Goal: Task Accomplishment & Management: Manage account settings

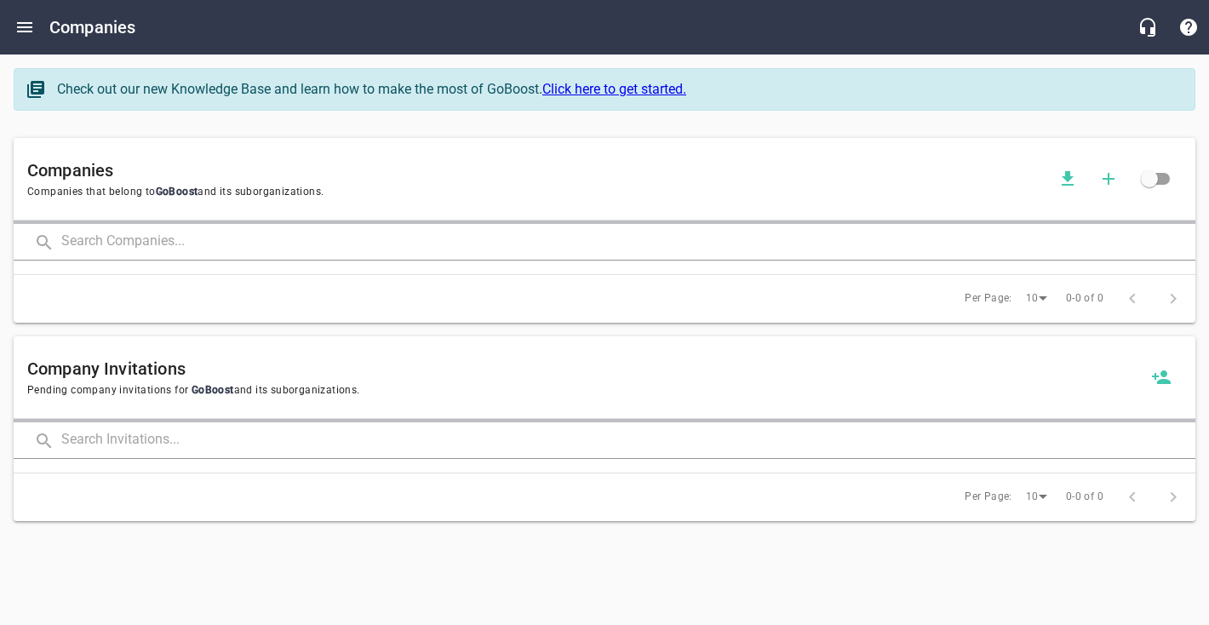
click at [174, 254] on input "text" at bounding box center [628, 242] width 1134 height 37
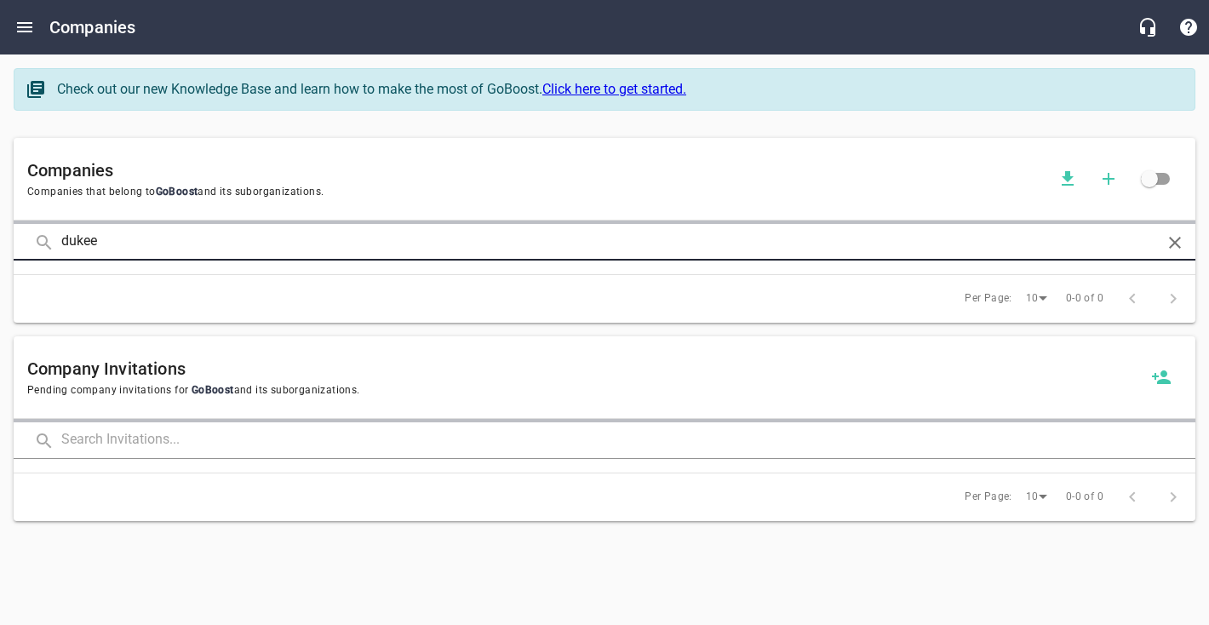
click button at bounding box center [0, 0] width 0 height 0
type input "duke"
click button at bounding box center [0, 0] width 0 height 0
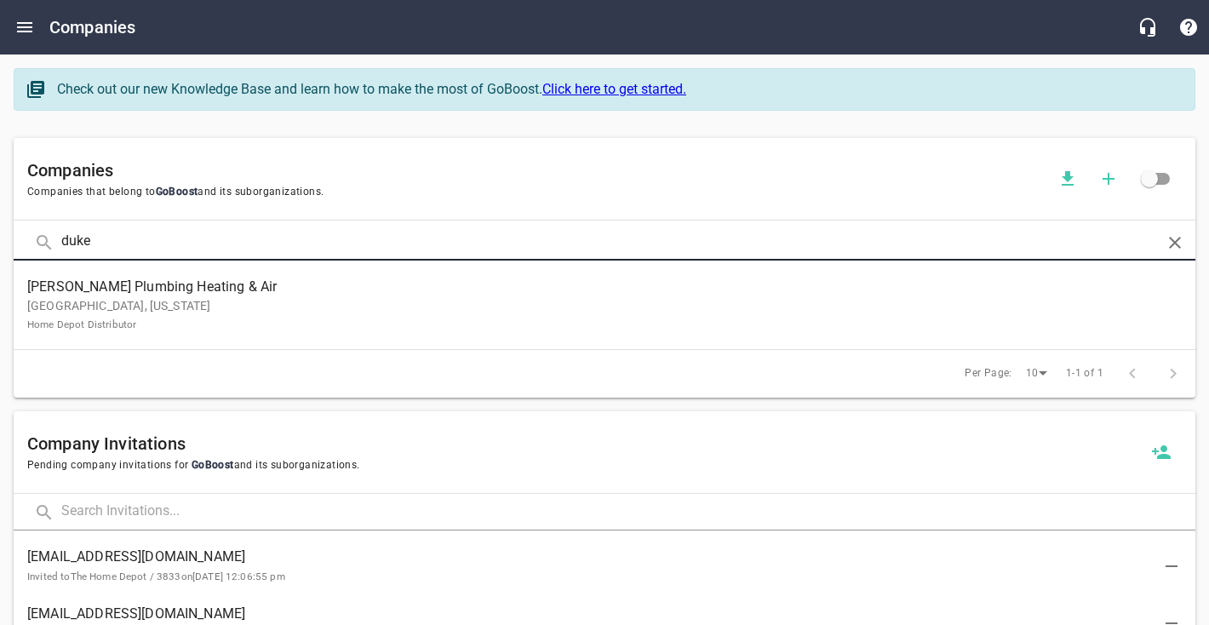
click at [86, 312] on p "[GEOGRAPHIC_DATA], [US_STATE] Home Depot Distributor" at bounding box center [590, 315] width 1127 height 36
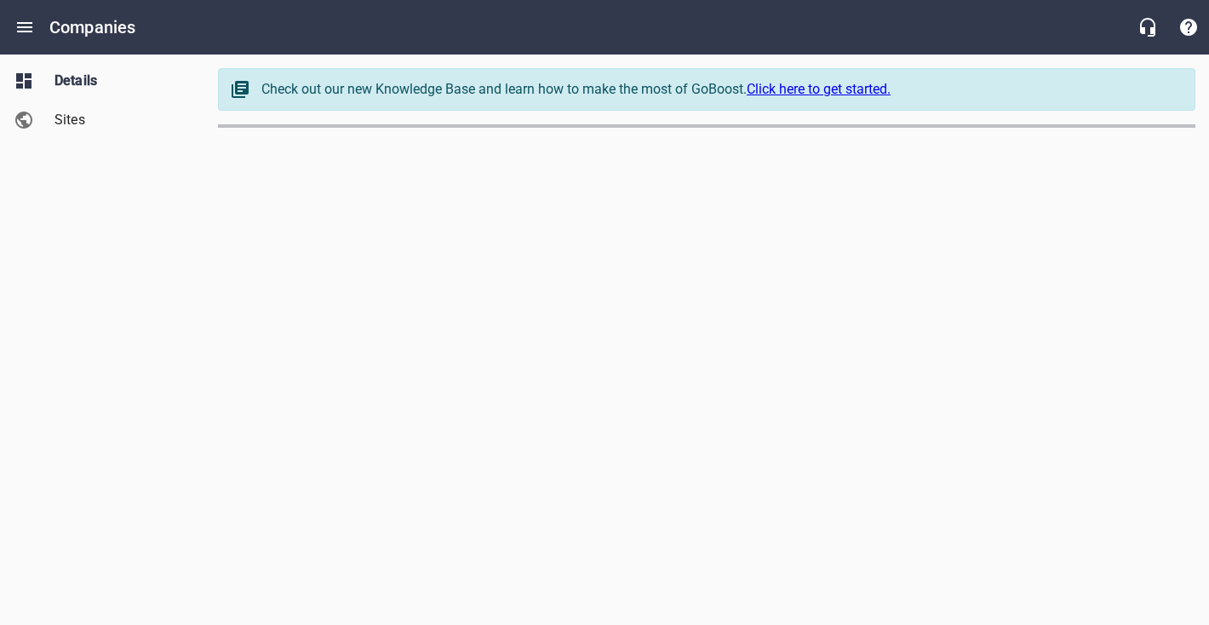
select select "[US_STATE]"
select select "62"
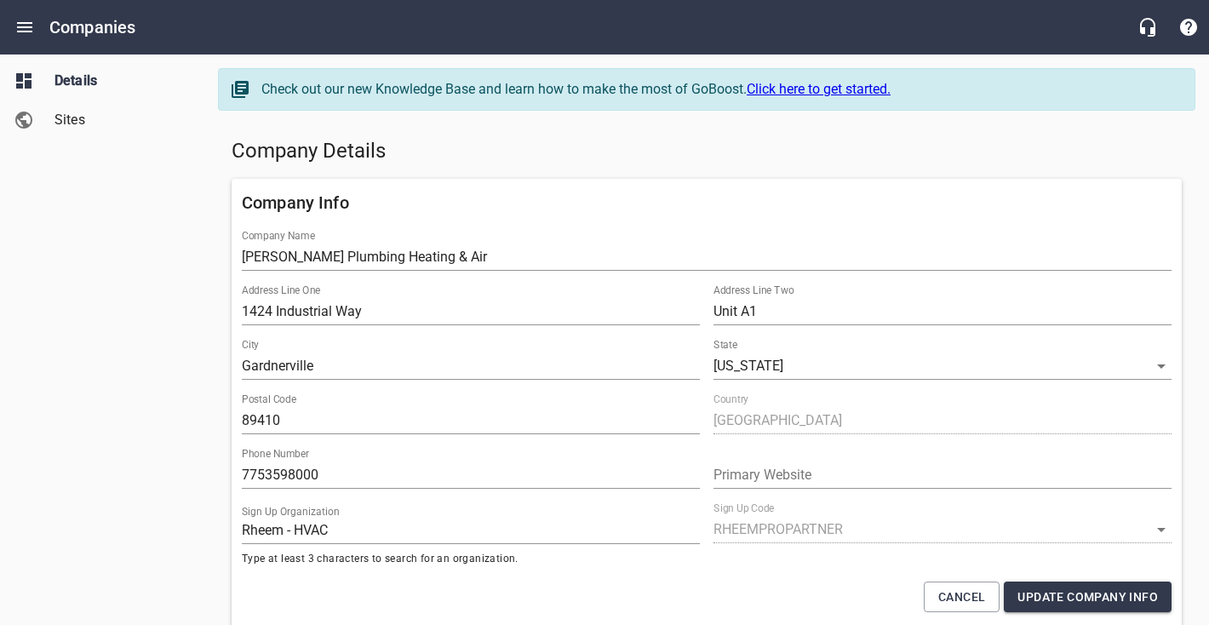
click at [289, 475] on input "7753598000" at bounding box center [471, 474] width 458 height 27
paste input "-782-51"
click at [270, 477] on input "[PHONE_NUMBER]" at bounding box center [471, 474] width 458 height 27
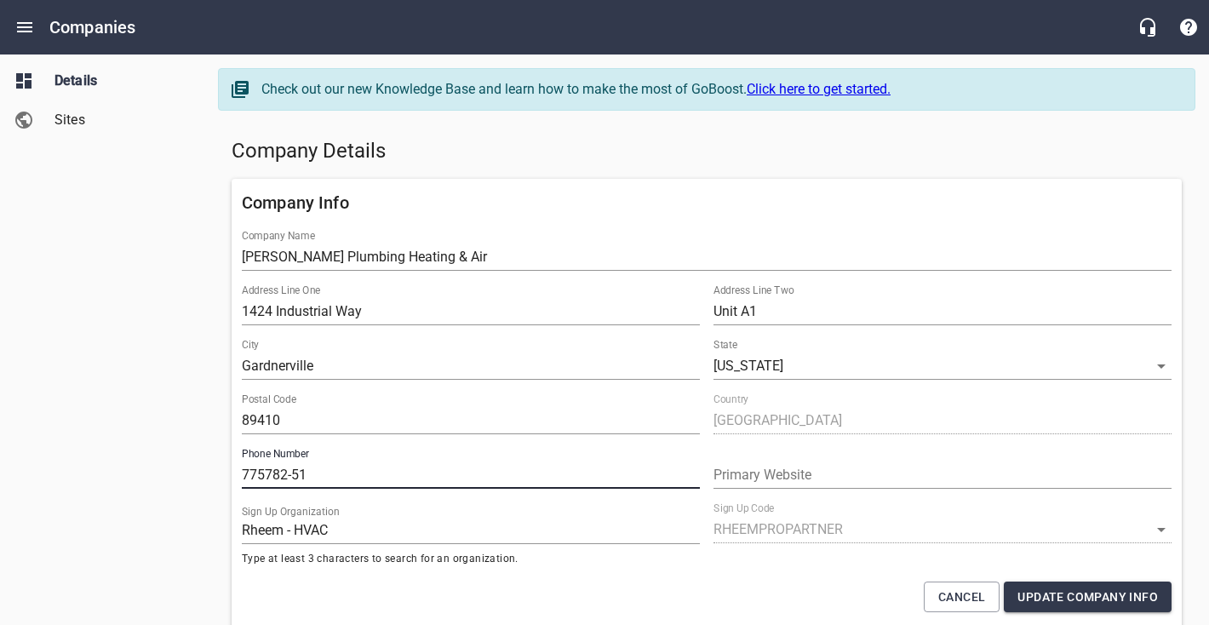
click at [291, 477] on input "775782-51" at bounding box center [471, 474] width 458 height 27
click at [314, 476] on input "77578251" at bounding box center [471, 474] width 458 height 27
type input "7757825111"
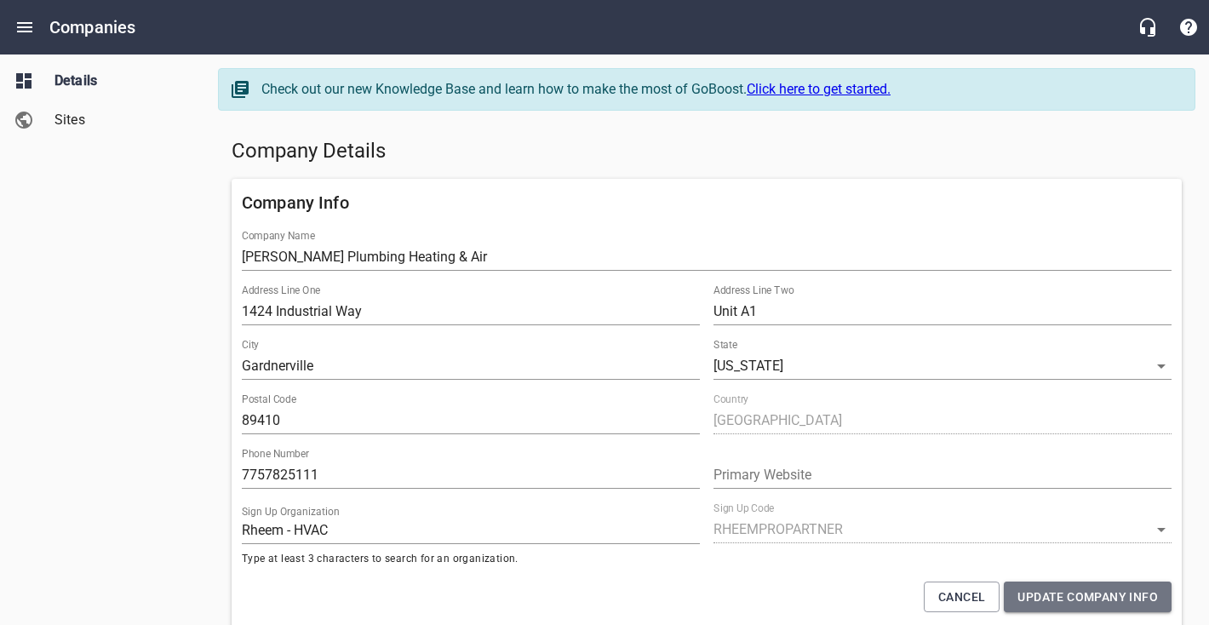
click at [1043, 592] on span "Update Company Info" at bounding box center [1087, 596] width 140 height 21
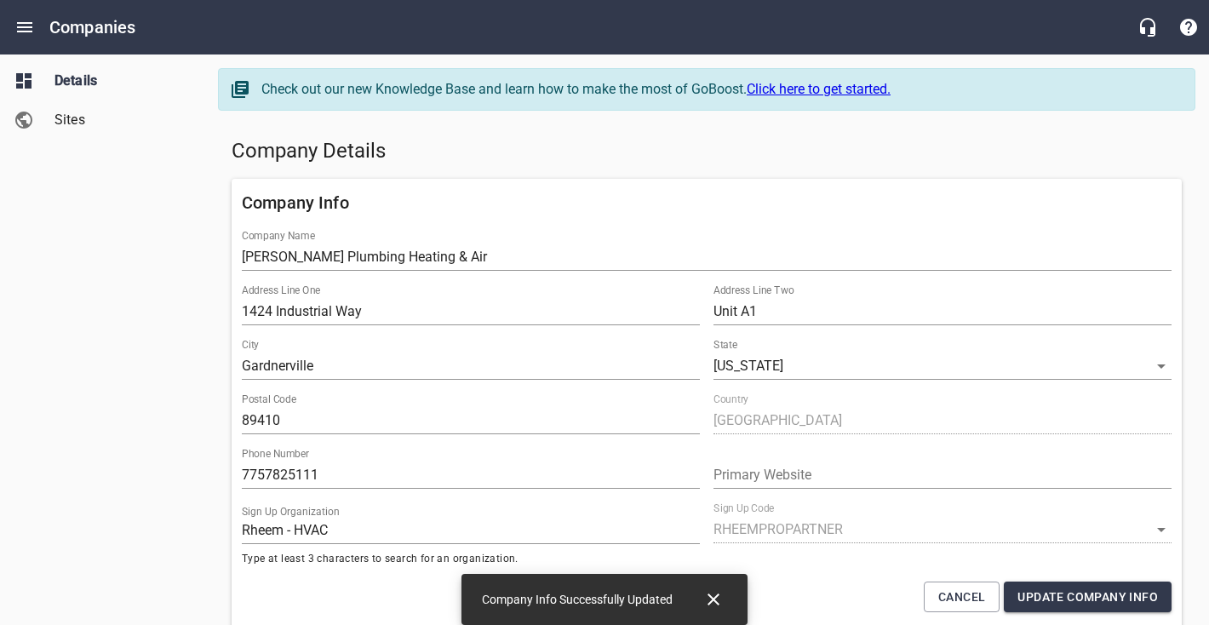
click at [66, 101] on link "Sites" at bounding box center [102, 119] width 204 height 39
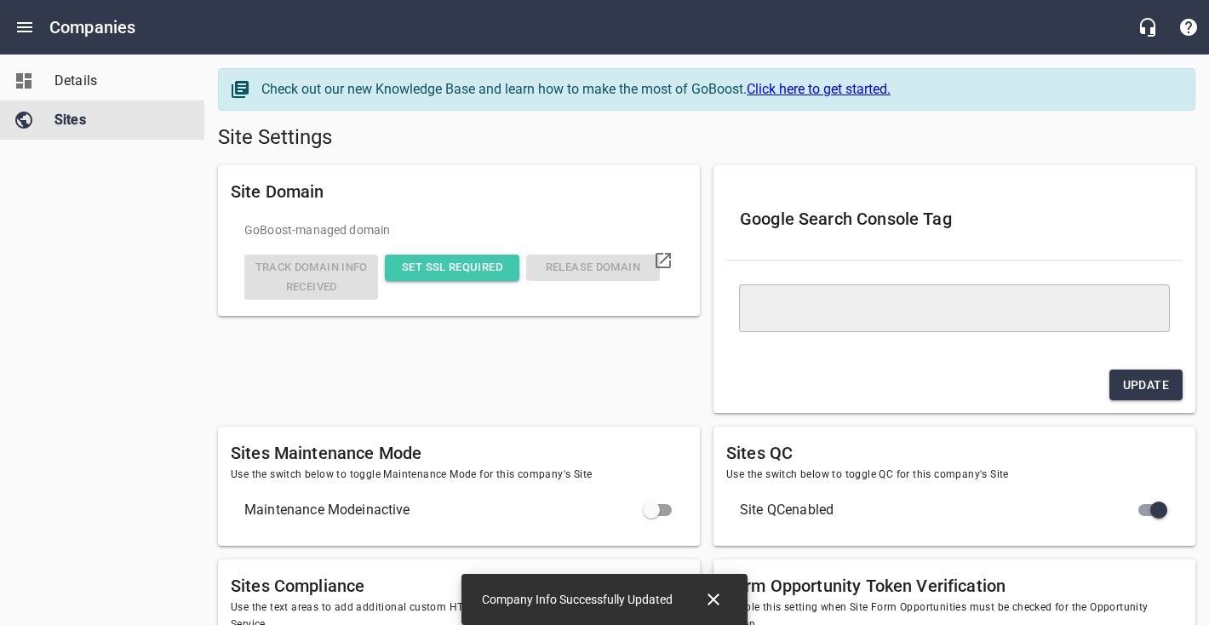
type textarea "<meta name="google-site-verification" content="S8UBvu2iux-Vn1rSPlgFDwuftIkGH8d6…"
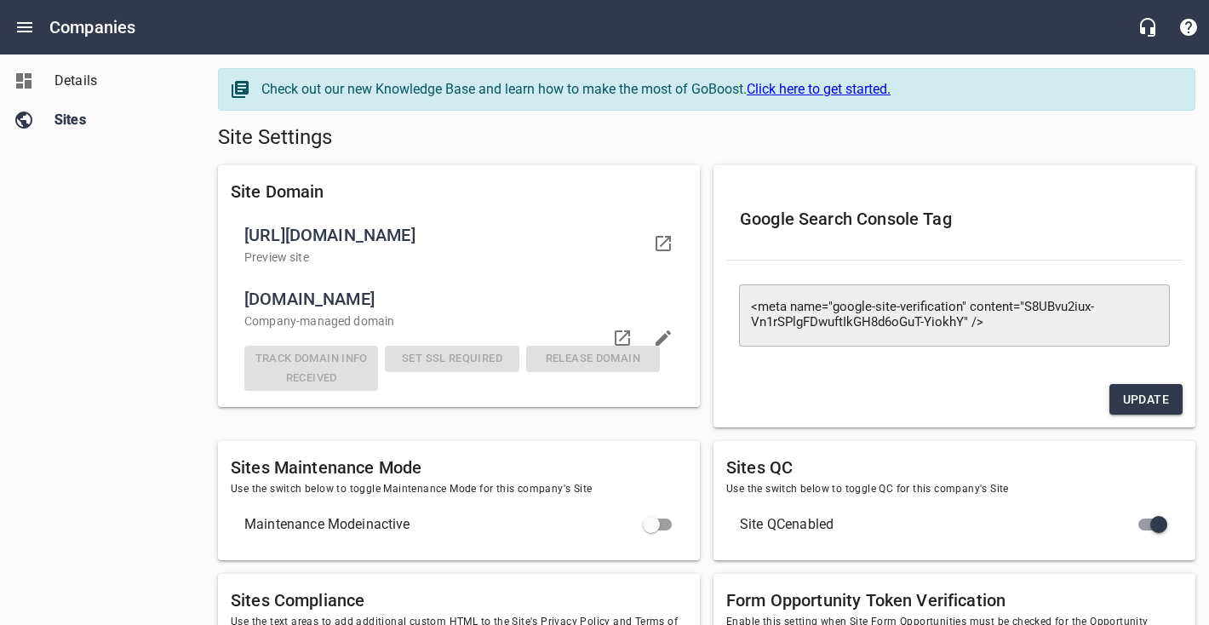
click at [628, 249] on span "[URL][DOMAIN_NAME]" at bounding box center [445, 234] width 402 height 27
click at [625, 348] on icon at bounding box center [622, 338] width 20 height 20
